Goal: Feedback & Contribution: Leave review/rating

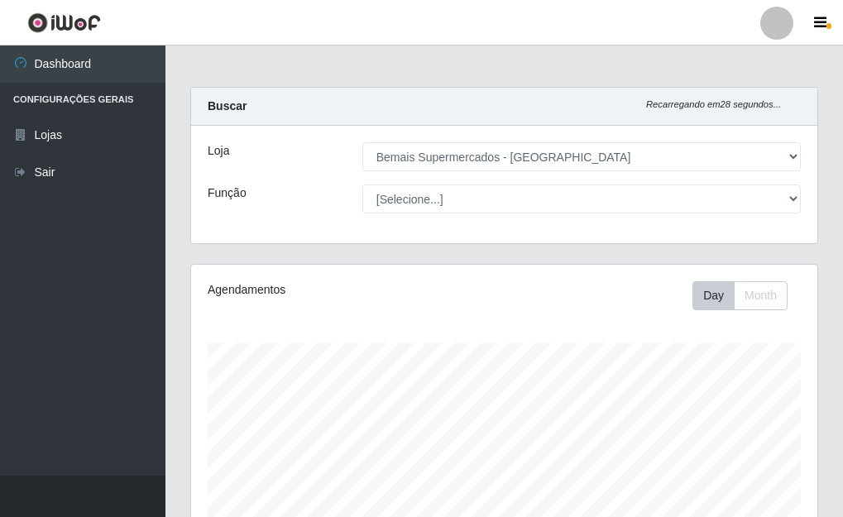
select select "249"
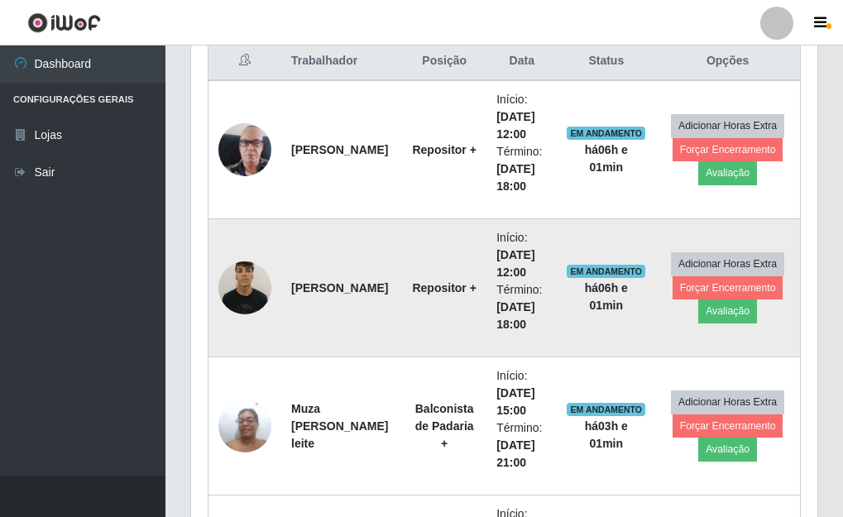
scroll to position [619, 0]
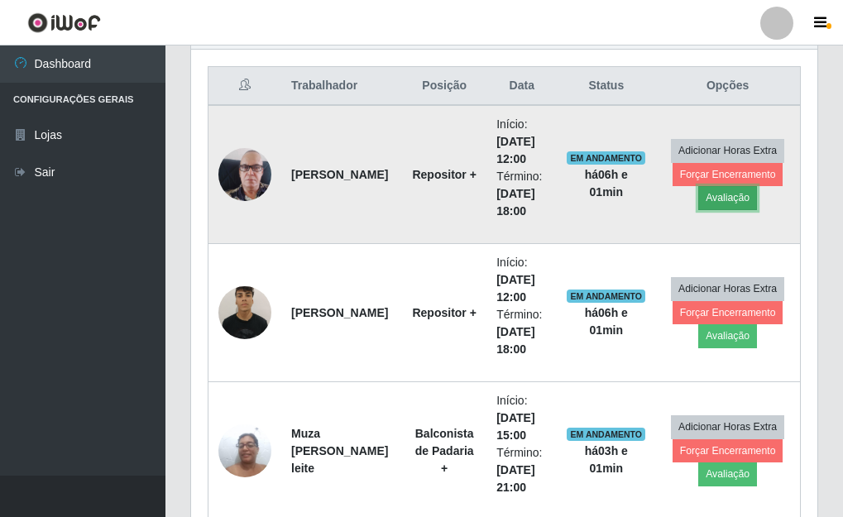
click at [701, 202] on button "Avaliação" at bounding box center [727, 197] width 59 height 23
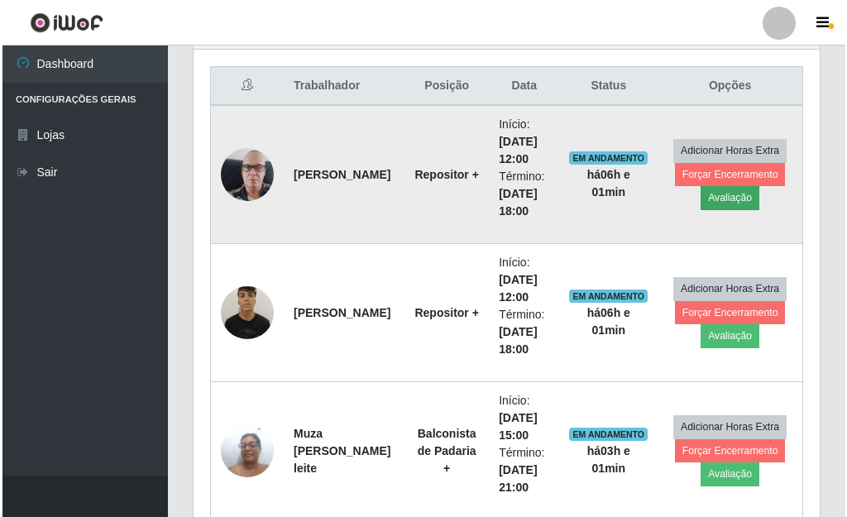
scroll to position [343, 616]
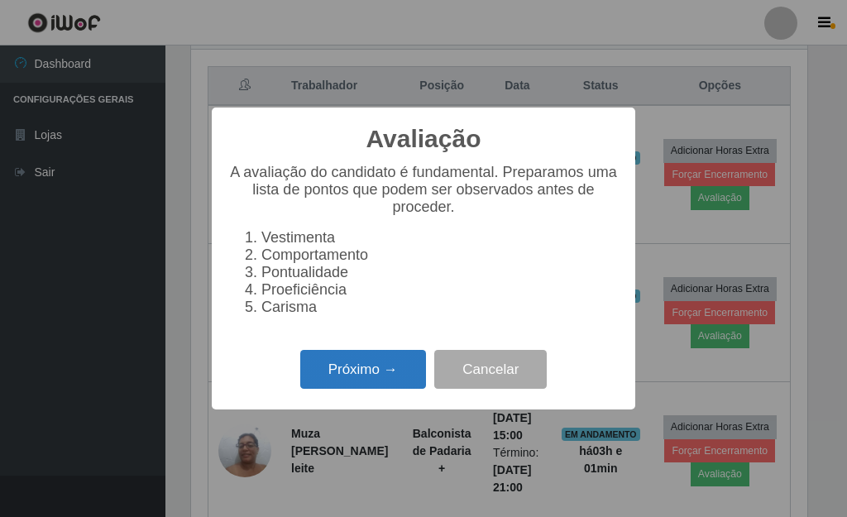
drag, startPoint x: 387, startPoint y: 377, endPoint x: 384, endPoint y: 365, distance: 12.8
click at [384, 365] on button "Próximo →" at bounding box center [363, 369] width 126 height 39
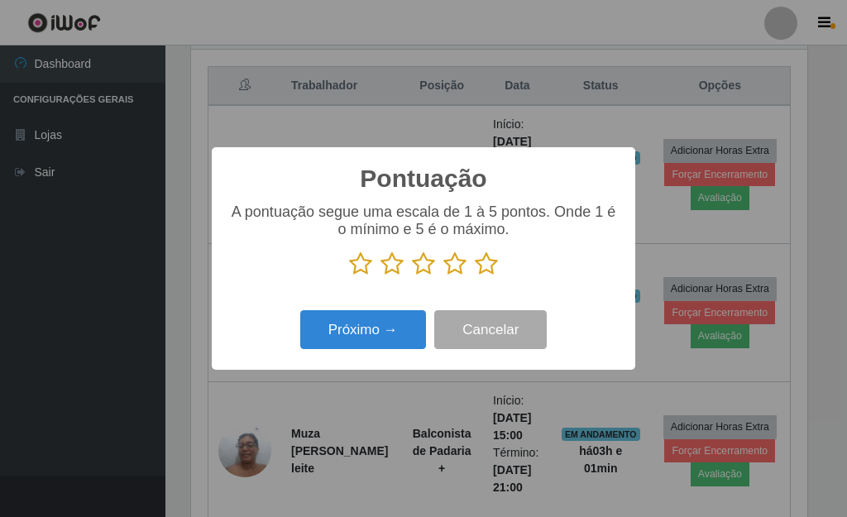
click at [491, 267] on icon at bounding box center [486, 263] width 23 height 25
click at [475, 276] on input "radio" at bounding box center [475, 276] width 0 height 0
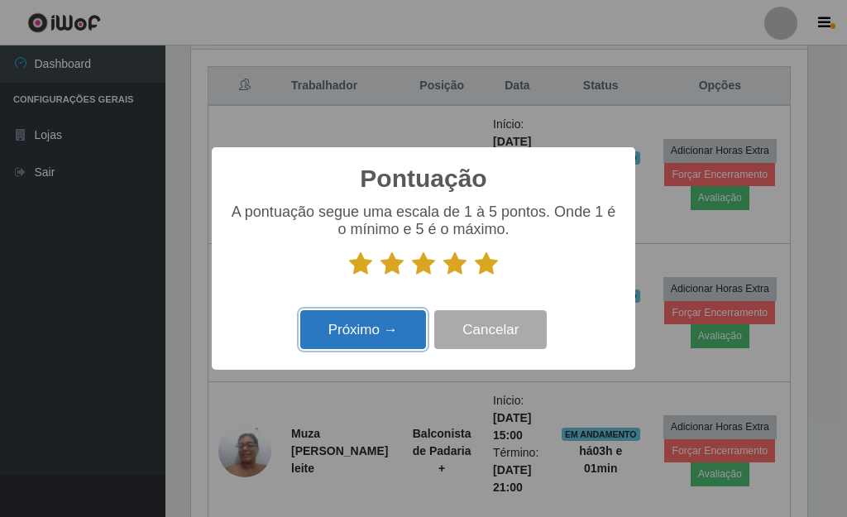
drag, startPoint x: 375, startPoint y: 331, endPoint x: 374, endPoint y: 321, distance: 10.0
click at [374, 321] on button "Próximo →" at bounding box center [363, 329] width 126 height 39
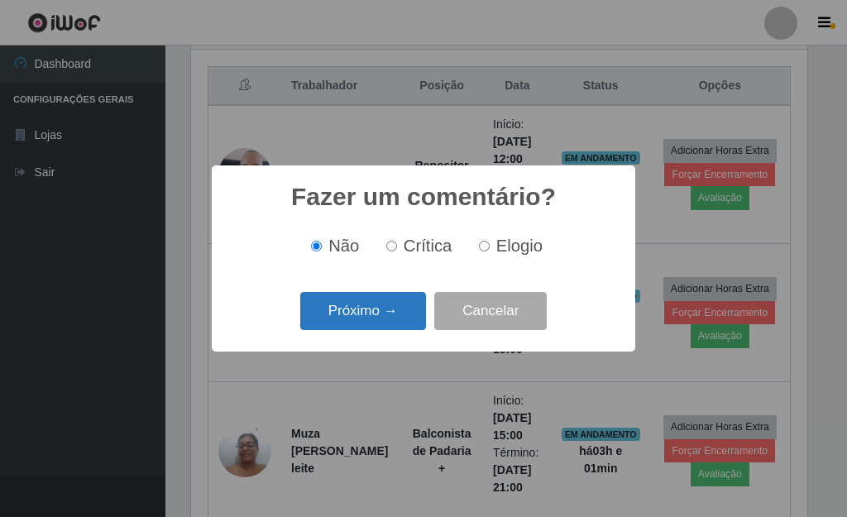
click at [375, 317] on button "Próximo →" at bounding box center [363, 311] width 126 height 39
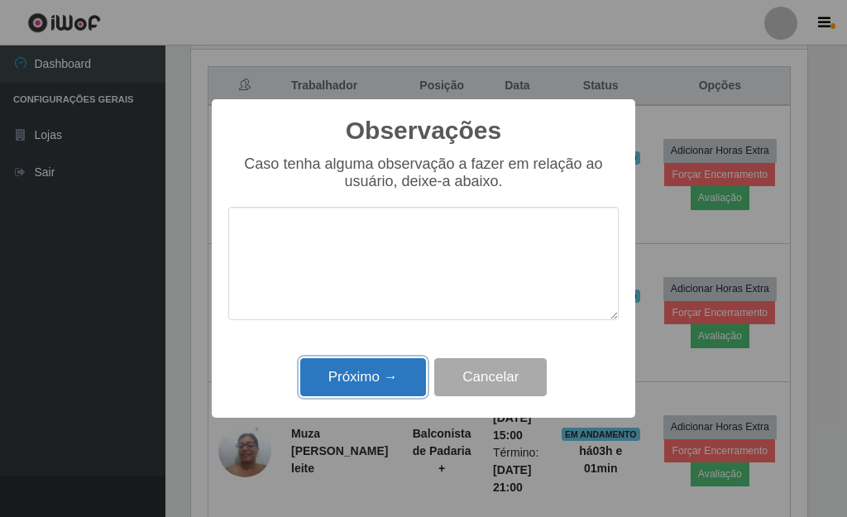
click at [380, 367] on button "Próximo →" at bounding box center [363, 377] width 126 height 39
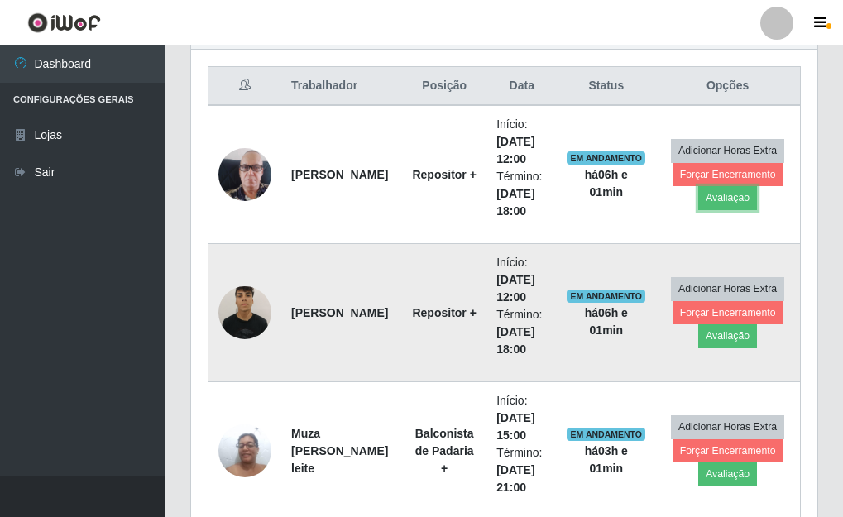
scroll to position [343, 626]
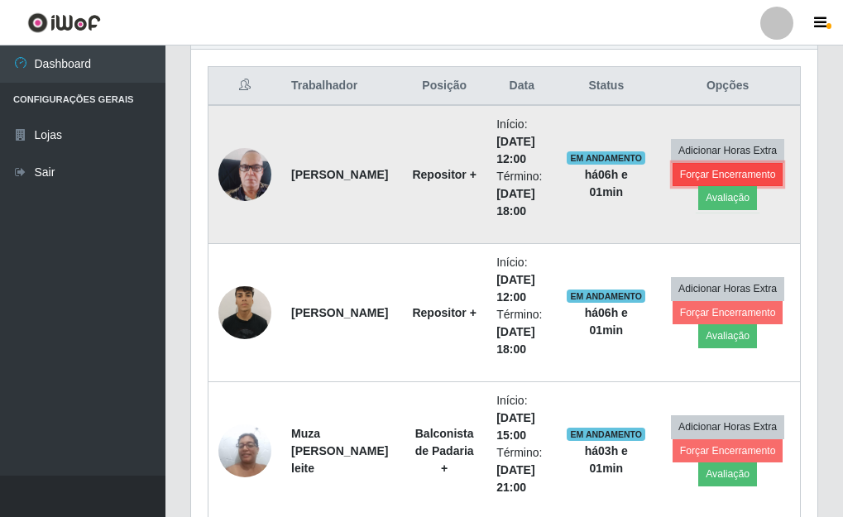
click at [691, 179] on button "Forçar Encerramento" at bounding box center [727, 174] width 111 height 23
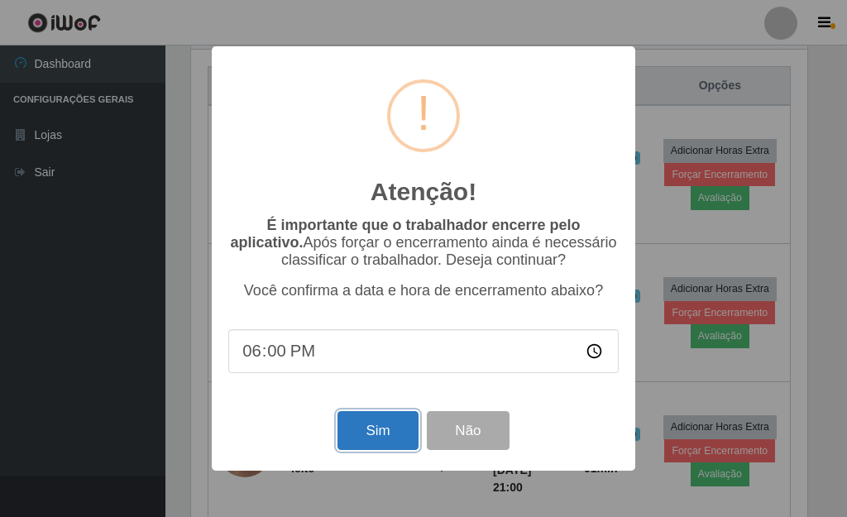
click at [367, 434] on button "Sim" at bounding box center [377, 430] width 80 height 39
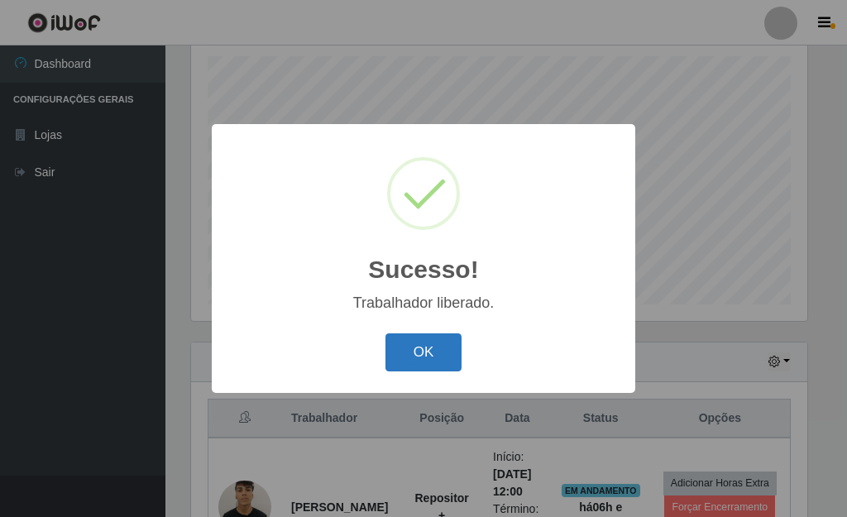
click at [406, 356] on button "OK" at bounding box center [423, 352] width 77 height 39
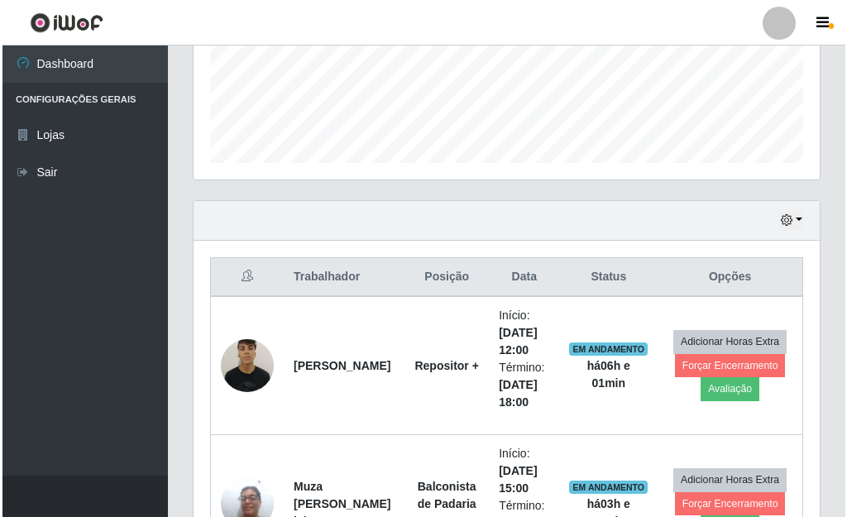
scroll to position [535, 0]
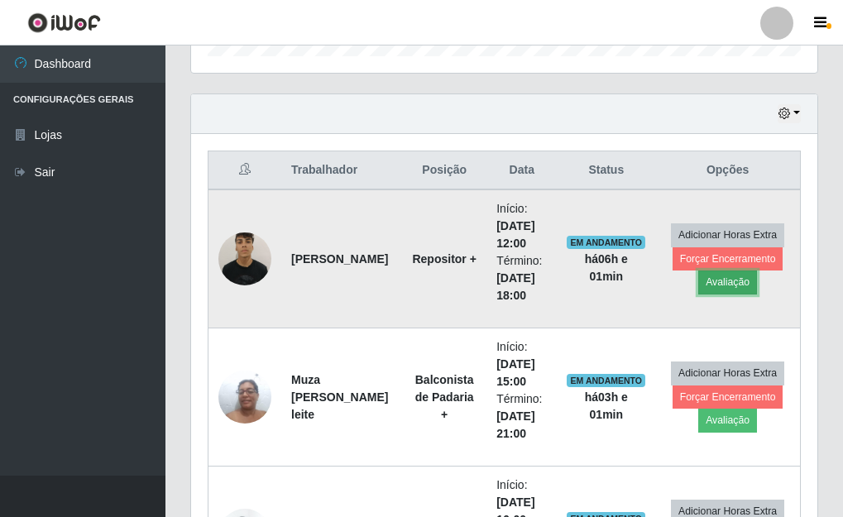
click at [722, 287] on button "Avaliação" at bounding box center [727, 281] width 59 height 23
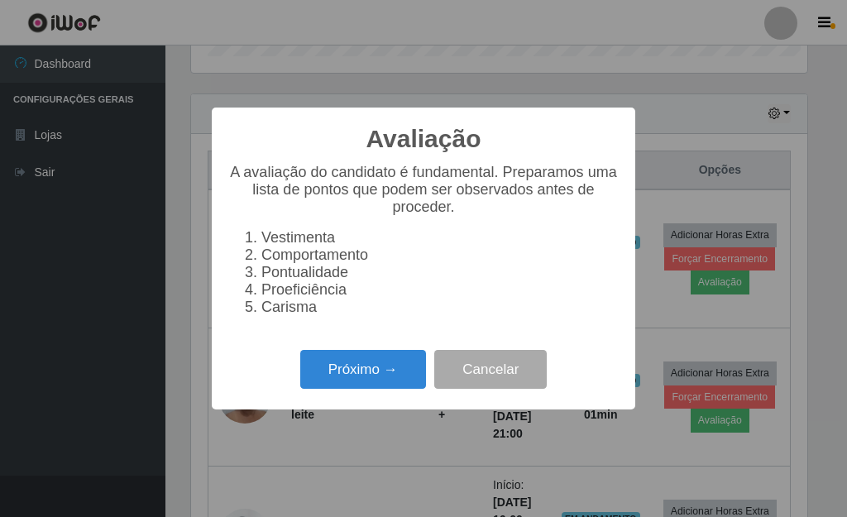
scroll to position [343, 616]
drag, startPoint x: 356, startPoint y: 372, endPoint x: 351, endPoint y: 361, distance: 11.5
click at [351, 361] on button "Próximo →" at bounding box center [363, 369] width 126 height 39
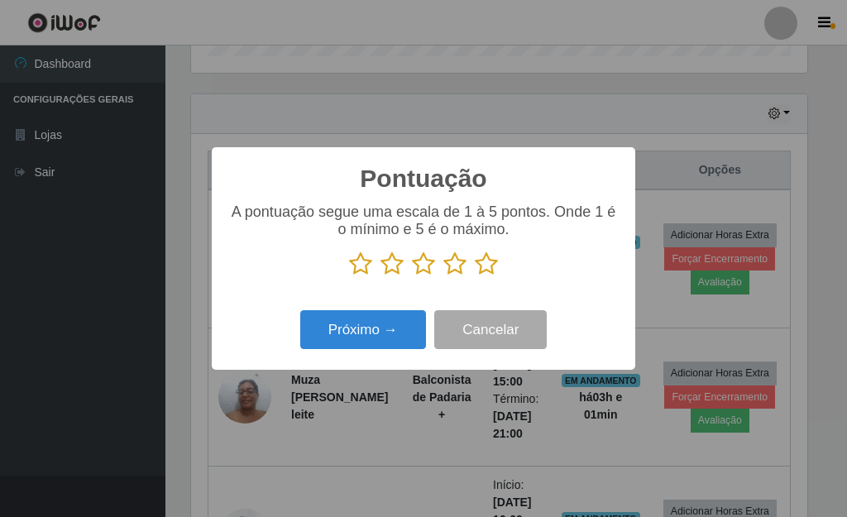
click at [492, 269] on icon at bounding box center [486, 263] width 23 height 25
click at [475, 276] on input "radio" at bounding box center [475, 276] width 0 height 0
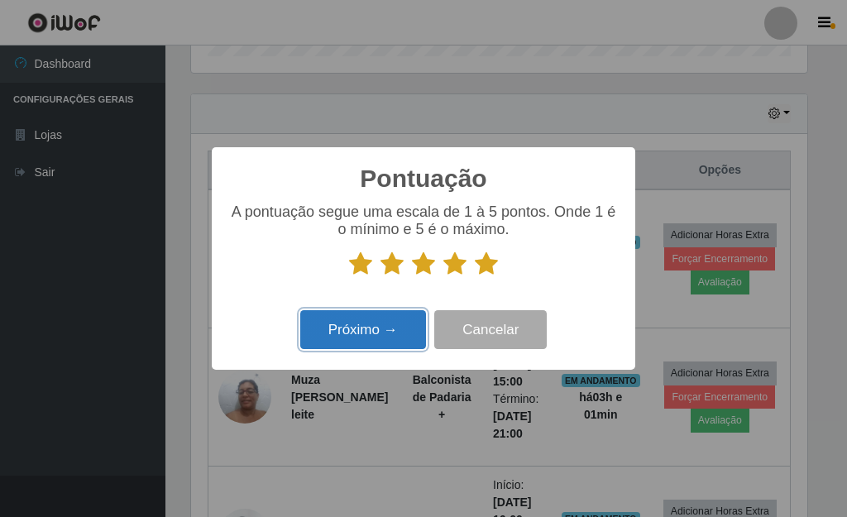
click at [376, 323] on button "Próximo →" at bounding box center [363, 329] width 126 height 39
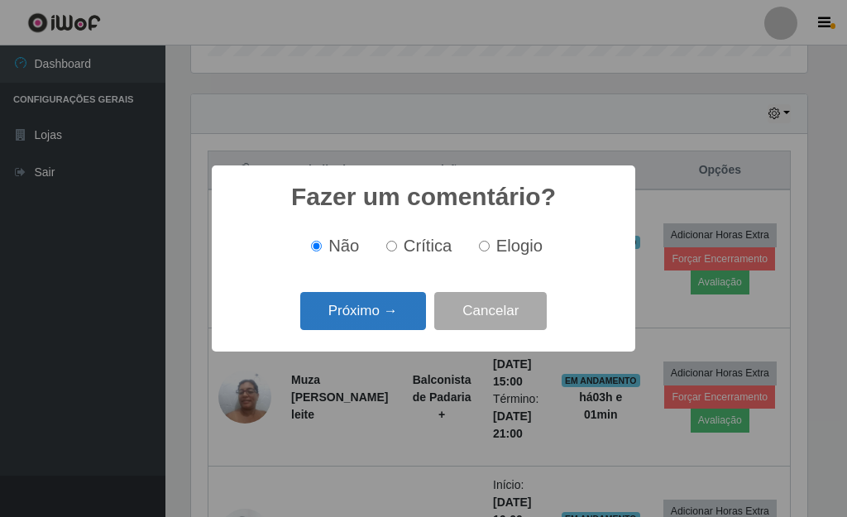
click at [375, 316] on button "Próximo →" at bounding box center [363, 311] width 126 height 39
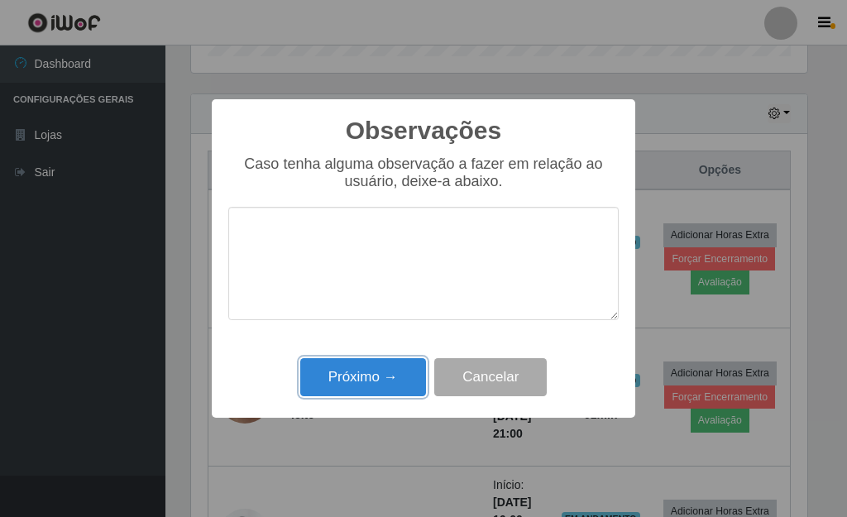
drag, startPoint x: 381, startPoint y: 384, endPoint x: 393, endPoint y: 370, distance: 18.2
click at [380, 383] on button "Próximo →" at bounding box center [363, 377] width 126 height 39
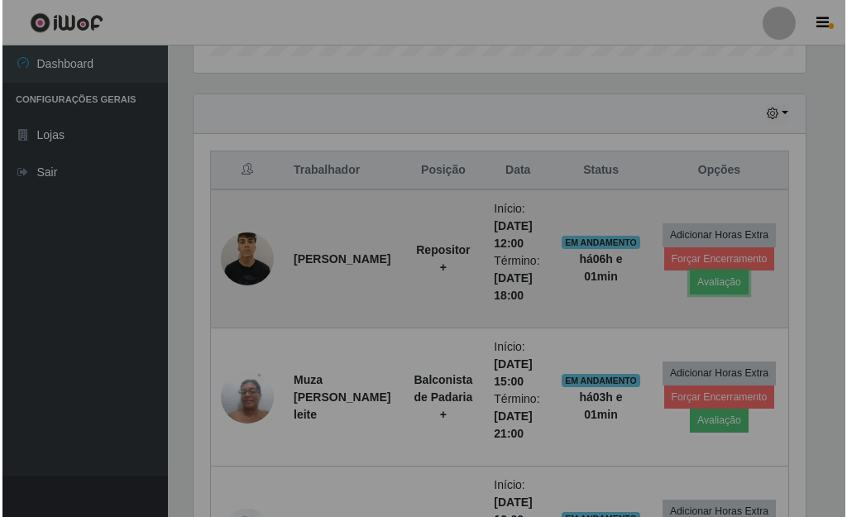
scroll to position [343, 626]
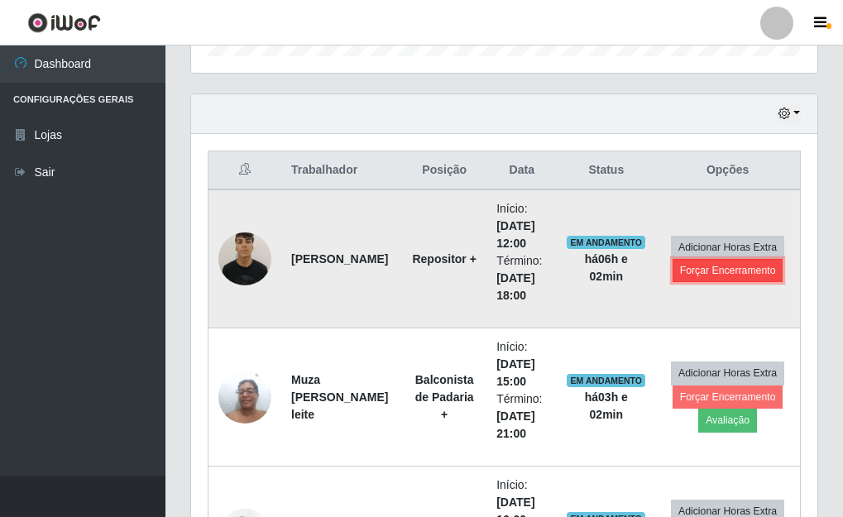
click at [695, 278] on button "Forçar Encerramento" at bounding box center [727, 270] width 111 height 23
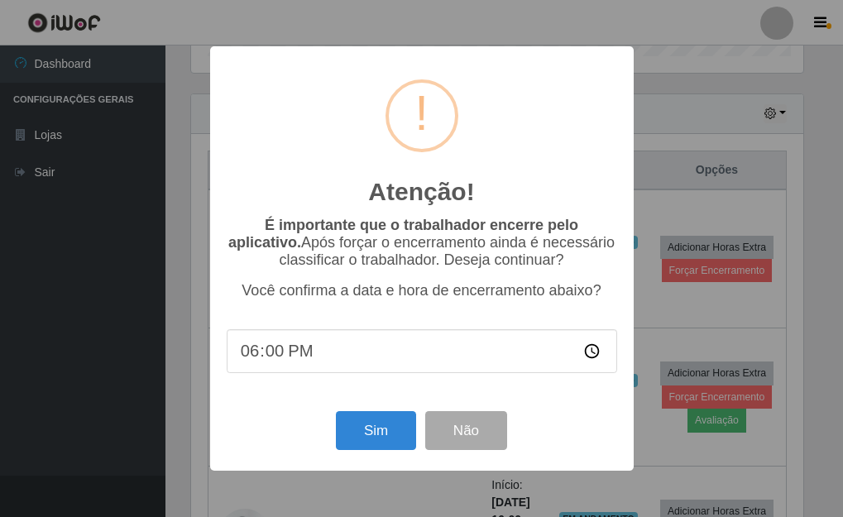
scroll to position [343, 616]
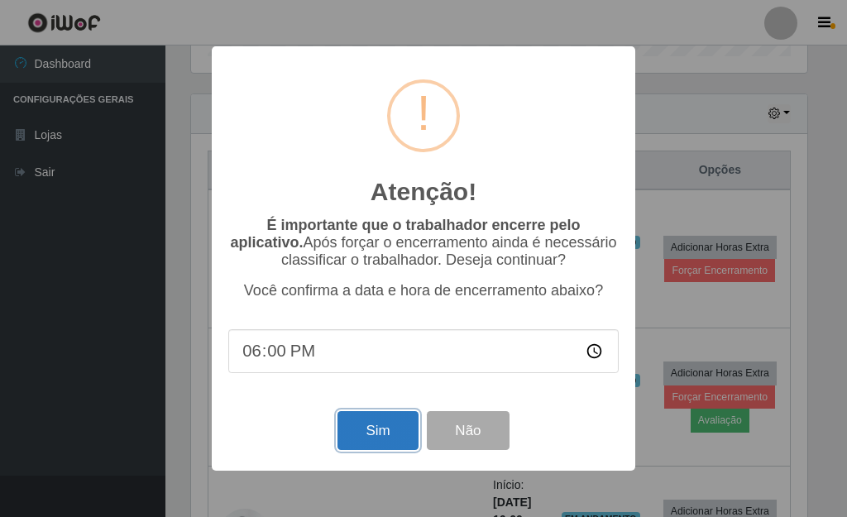
click at [375, 424] on button "Sim" at bounding box center [377, 430] width 80 height 39
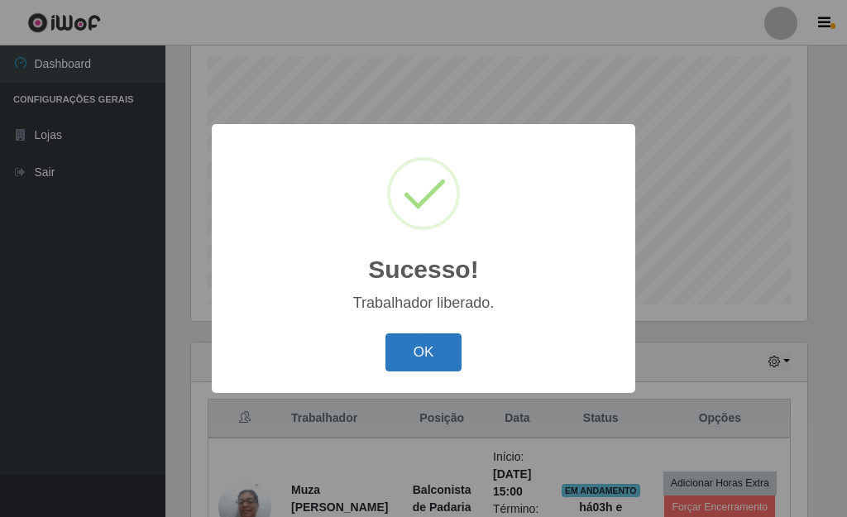
click at [432, 352] on button "OK" at bounding box center [423, 352] width 77 height 39
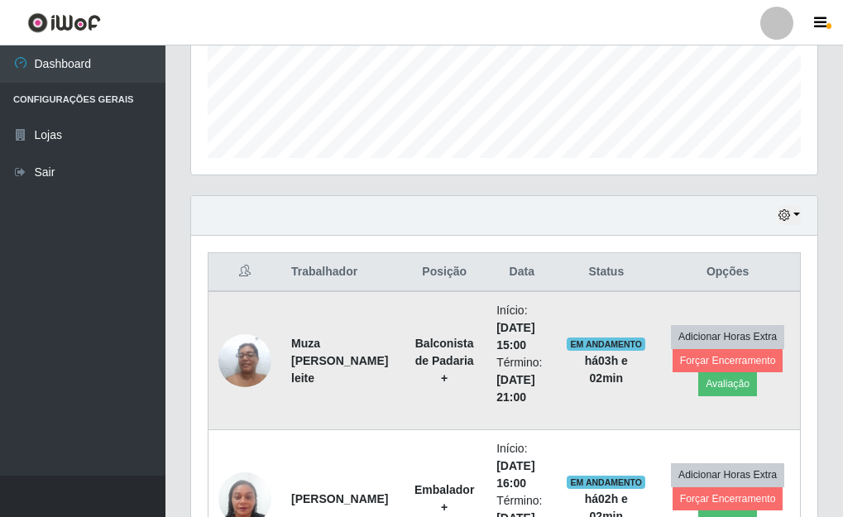
scroll to position [452, 0]
